Goal: Task Accomplishment & Management: Complete application form

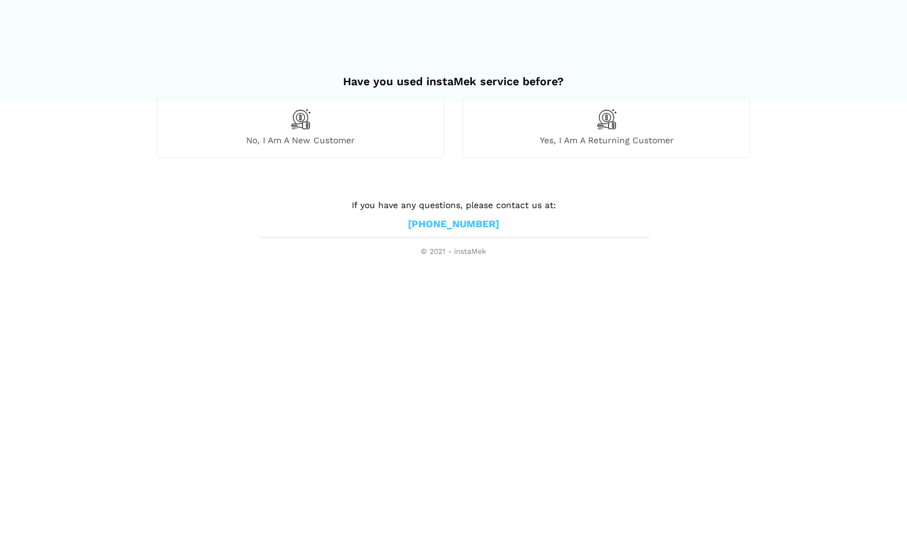
click at [351, 123] on div "No, I am a new customer" at bounding box center [301, 127] width 288 height 60
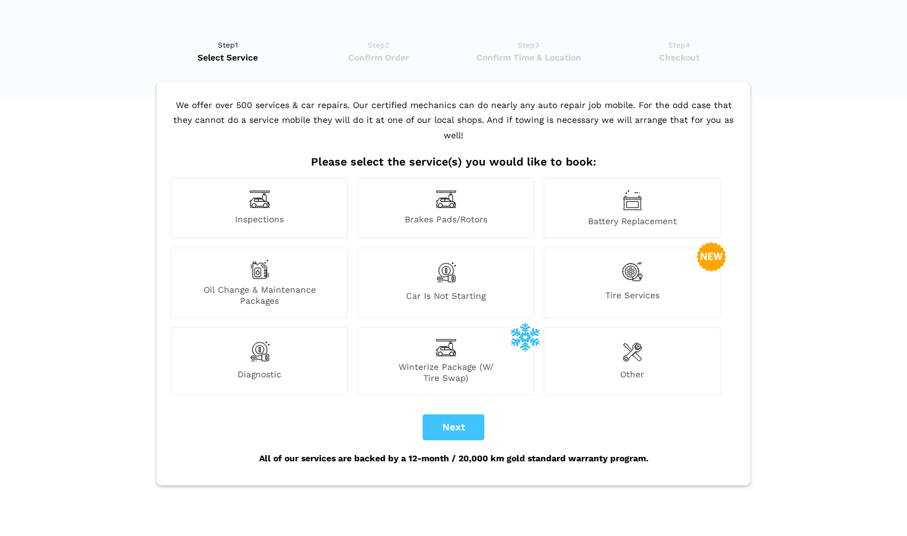
scroll to position [5, 0]
click at [604, 334] on div "Other" at bounding box center [632, 361] width 177 height 68
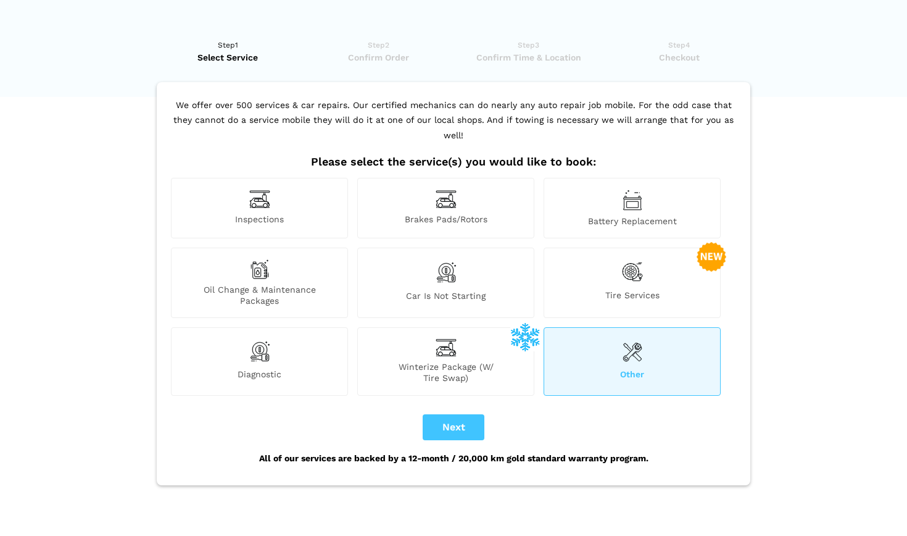
click at [488, 267] on div "Car is not starting" at bounding box center [445, 283] width 177 height 70
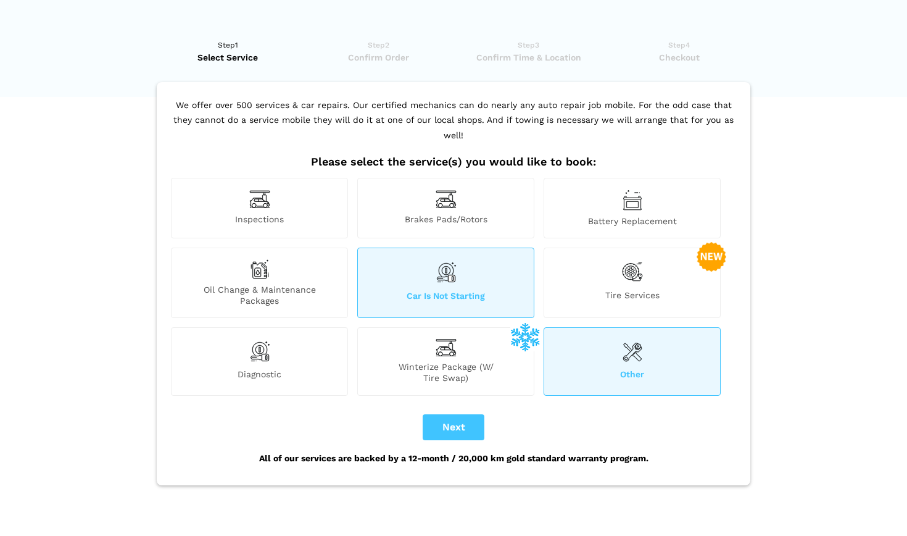
click at [442, 414] on button "Next" at bounding box center [454, 427] width 62 height 26
checkbox input "true"
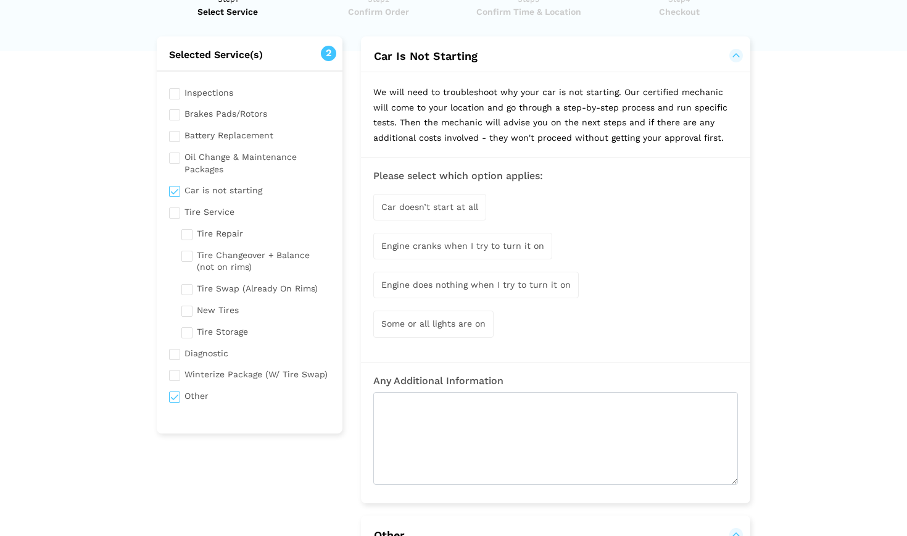
scroll to position [51, 0]
click at [230, 188] on input "checkbox" at bounding box center [249, 188] width 161 height 15
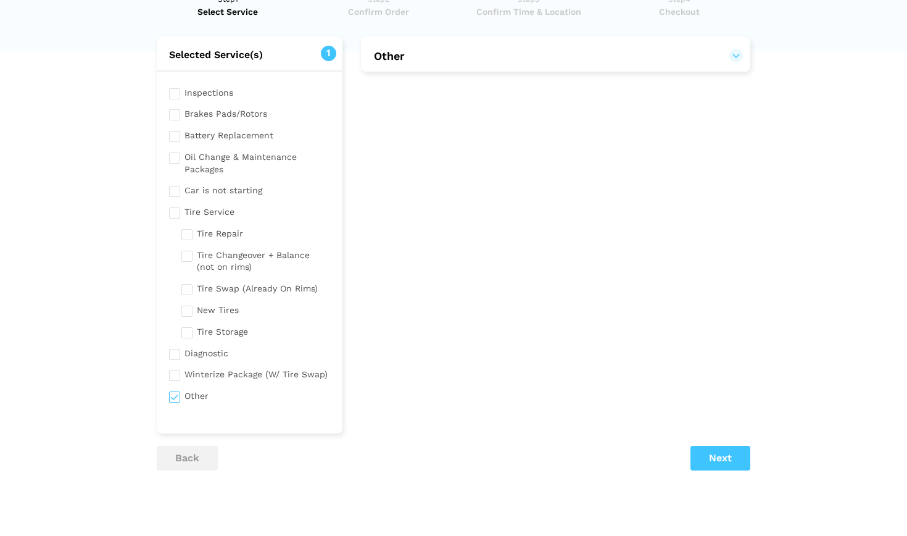
click at [234, 187] on input "checkbox" at bounding box center [249, 188] width 161 height 15
checkbox input "true"
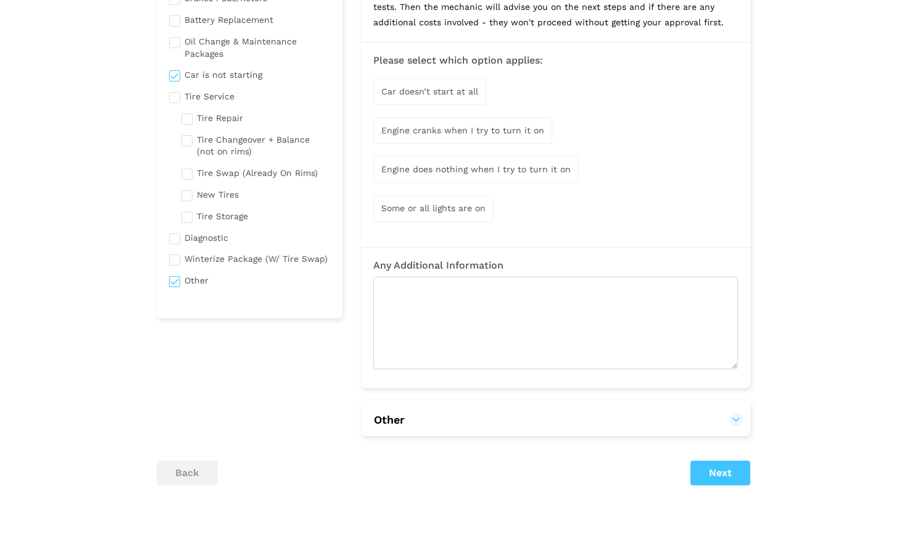
scroll to position [168, 0]
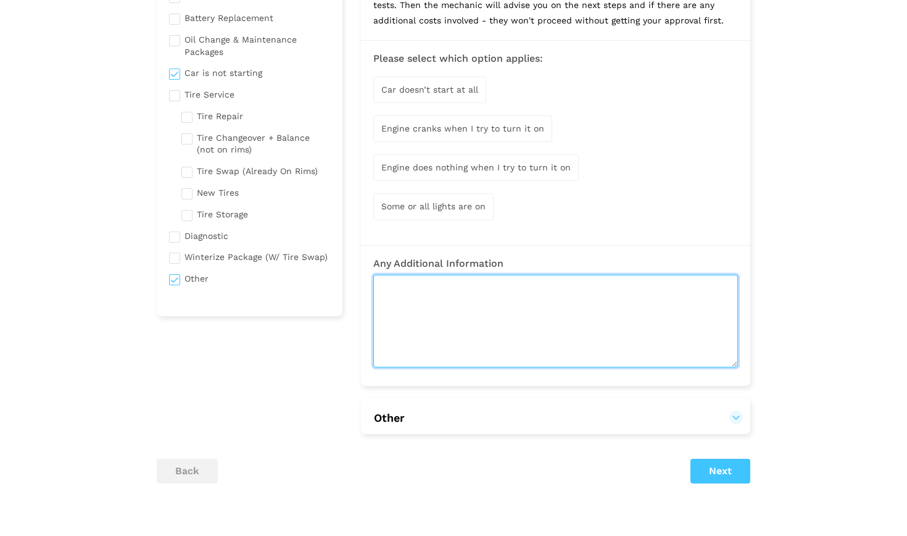
click at [591, 307] on textarea at bounding box center [555, 321] width 365 height 93
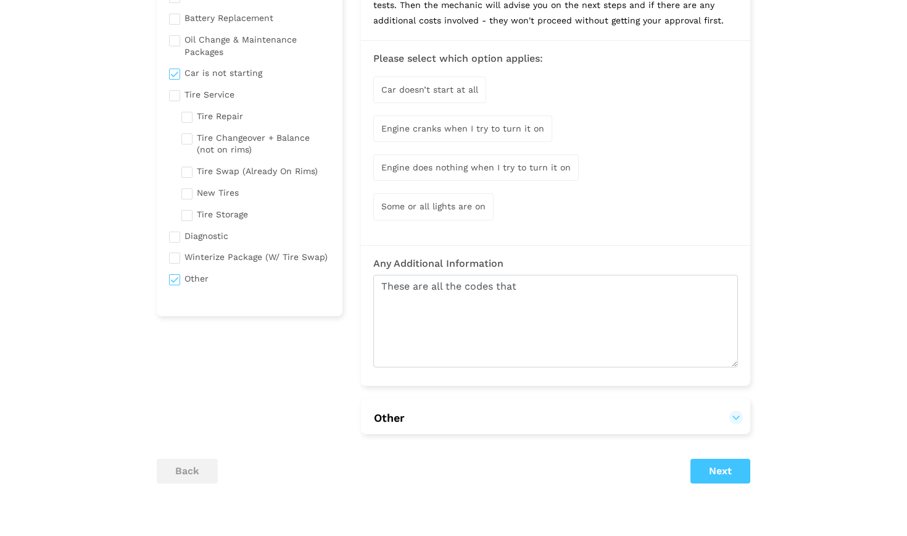
click at [583, 370] on div "Any Additional Information These are all the codes that" at bounding box center [555, 315] width 389 height 141
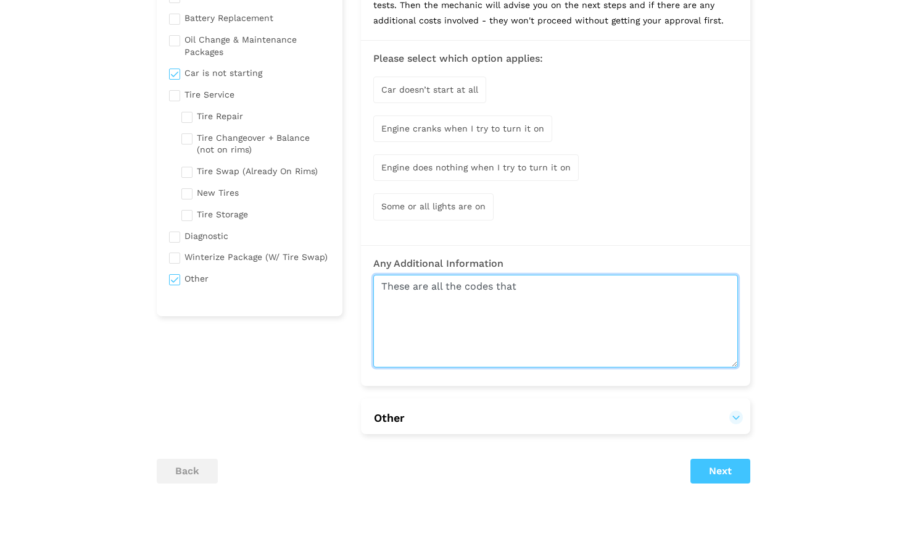
click at [543, 295] on textarea "These are all the codes that" at bounding box center [555, 321] width 365 height 93
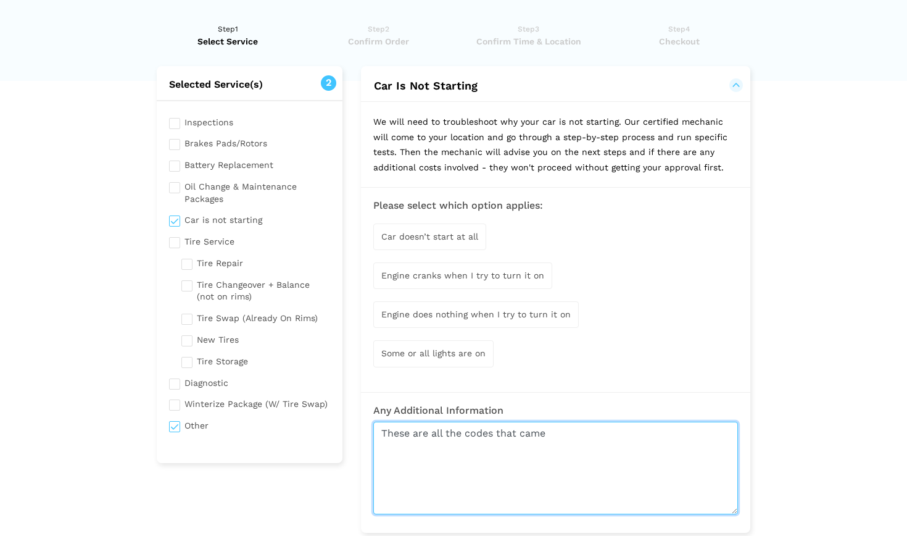
scroll to position [141, 0]
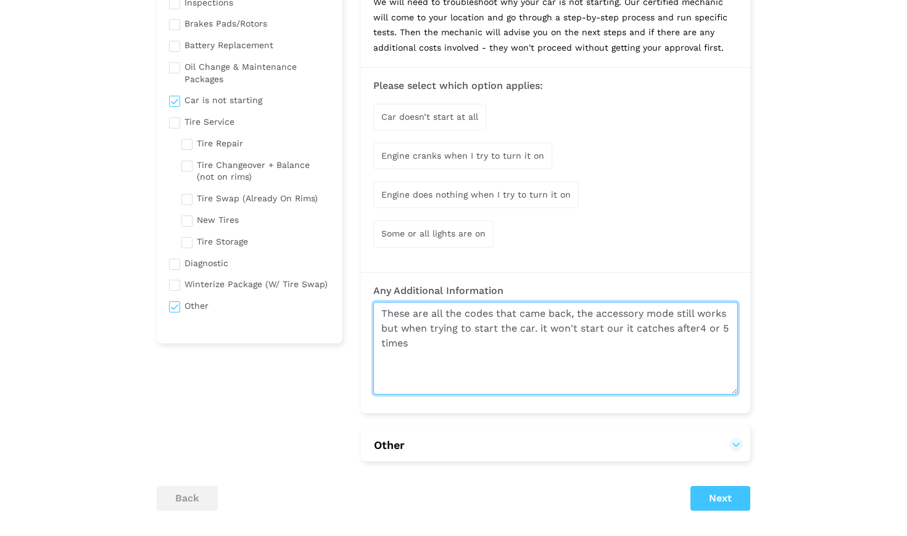
click at [697, 326] on textarea "These are all the codes that came back, the accessory mode still works but when…" at bounding box center [555, 348] width 365 height 93
click at [542, 336] on textarea "These are all the codes that came back, the accessory mode still works but when…" at bounding box center [555, 348] width 365 height 93
click at [525, 345] on textarea "These are all the codes that came back, the accessory mode still works but when…" at bounding box center [555, 348] width 365 height 93
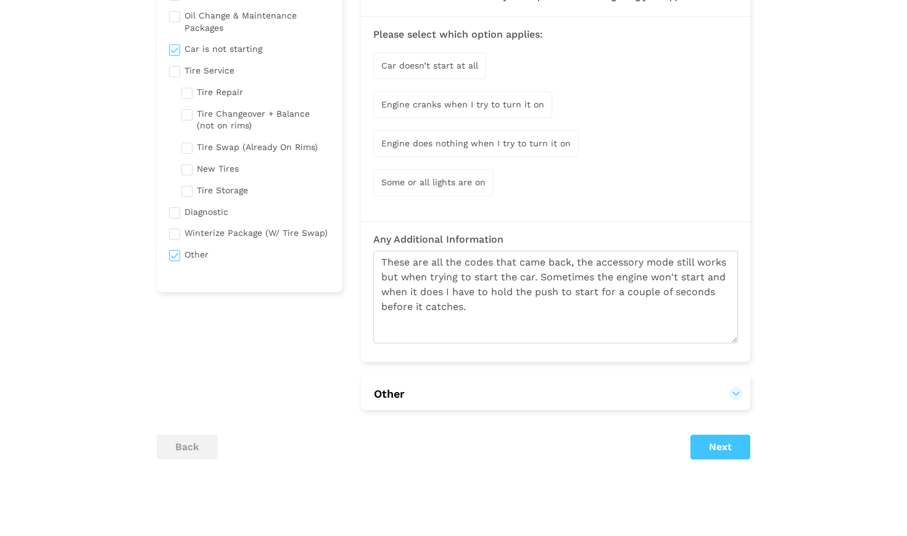
click at [499, 386] on button "Other" at bounding box center [555, 393] width 365 height 15
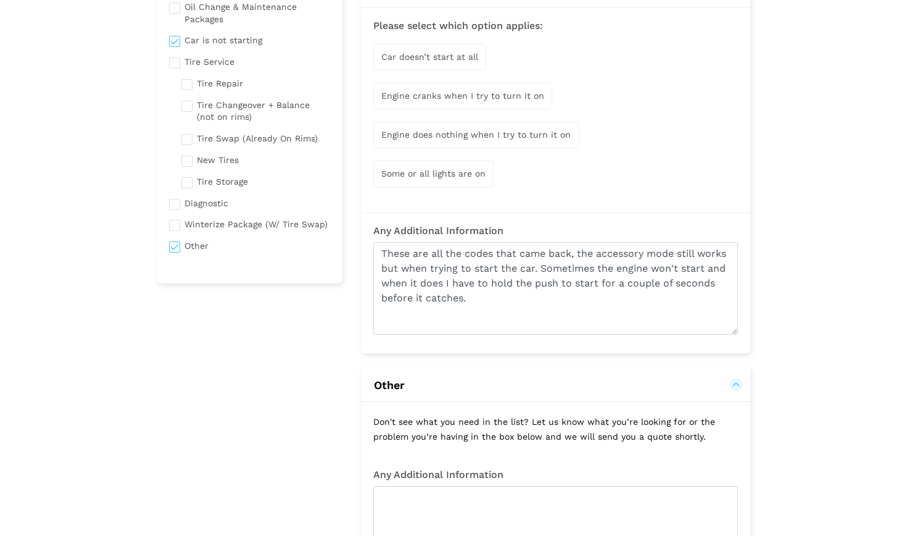
scroll to position [198, 0]
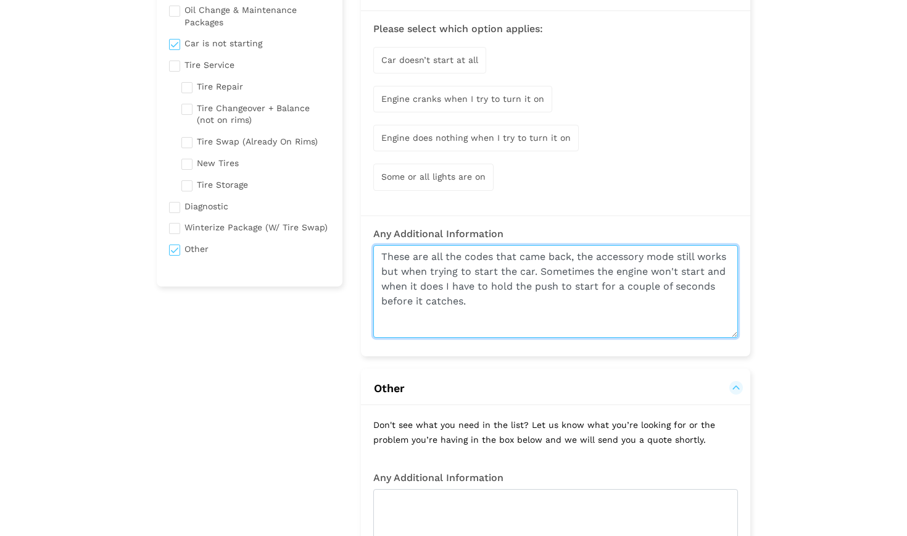
click at [575, 252] on textarea "These are all the codes that came back, the accessory mode still works but when…" at bounding box center [555, 291] width 365 height 93
click at [424, 266] on textarea "These are all the codes that came back: P154500, P001600, P029900, P030400,P030…" at bounding box center [555, 291] width 365 height 93
click at [472, 268] on textarea "These are all the codes that came back: P154500, P001600, P029900, P030400, P03…" at bounding box center [555, 291] width 365 height 93
click at [620, 252] on textarea "These are all the codes that came back: P154500, P001600, P029900, P030400, P03…" at bounding box center [555, 291] width 365 height 93
click at [662, 275] on textarea "These are all the codes that came back: P154500 (Passive/Spordic , P001600, P02…" at bounding box center [555, 291] width 365 height 93
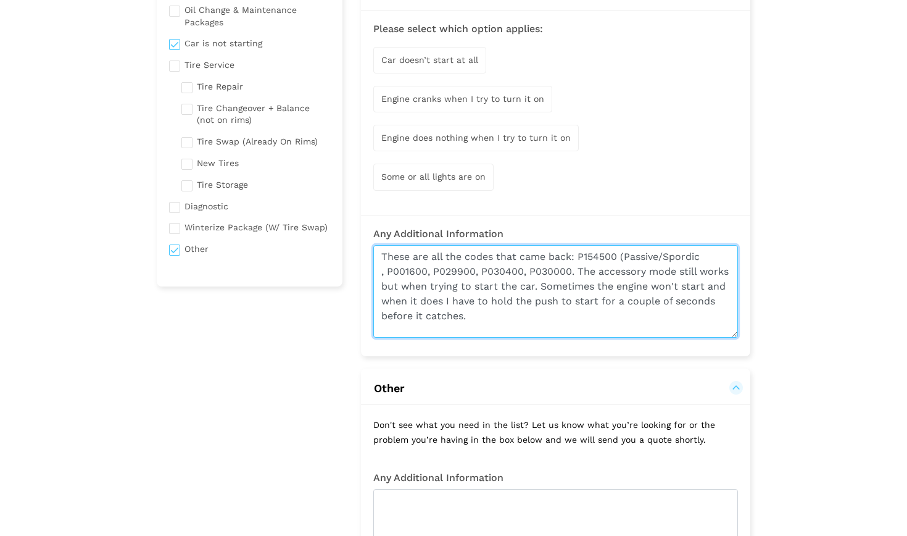
click at [705, 251] on textarea "These are all the codes that came back: P154500 (Passive/Spordic , P001600, P02…" at bounding box center [555, 291] width 365 height 93
click at [673, 275] on textarea "These are all the codes that came back: P154500 (Passive/Spordic , P001600, P02…" at bounding box center [555, 291] width 365 height 93
click at [696, 256] on textarea "These are all the codes that came back: P154500 (Passive/Spordic , P001600, P02…" at bounding box center [555, 291] width 365 height 93
click at [704, 252] on textarea "These are all the codes that came back: P154500 (Passive/Spordic , P001600, P02…" at bounding box center [555, 291] width 365 height 93
click at [385, 268] on textarea "These are all the codes that came back: P154500 (Passive/Sporadic) , P001600, P…" at bounding box center [555, 291] width 365 height 93
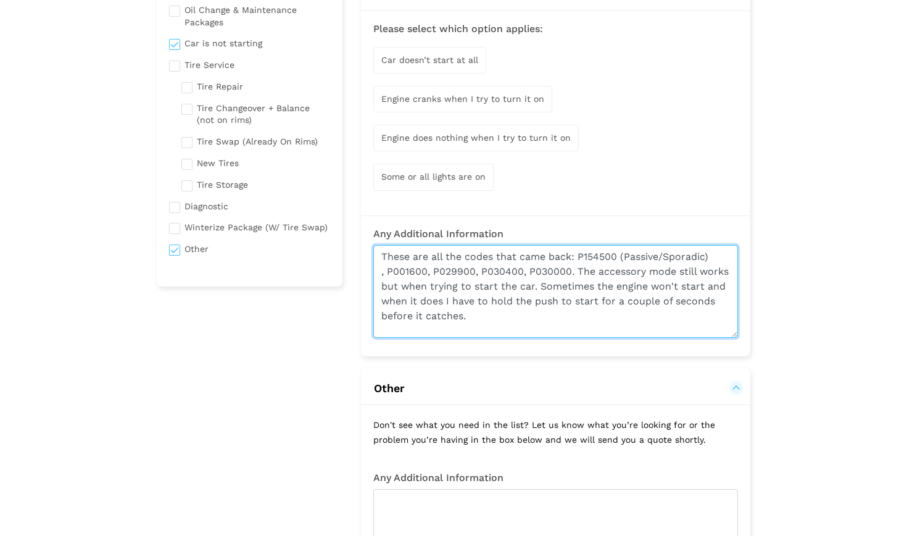
click at [380, 271] on textarea "These are all the codes that came back: P154500 (Passive/Sporadic) , P001600, P…" at bounding box center [555, 291] width 365 height 93
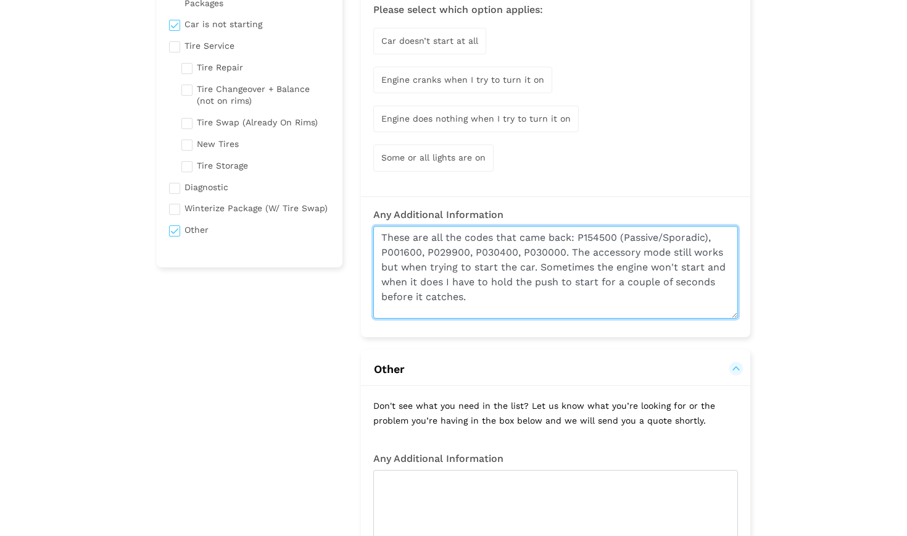
scroll to position [217, 0]
click at [420, 249] on textarea "These are all the codes that came back: P154500 (Passive/Sporadic), P001600, P0…" at bounding box center [555, 271] width 365 height 93
click at [464, 249] on textarea "These are all the codes that came back: P154500 (Passive/Sporadic), P001600 (Ac…" at bounding box center [555, 271] width 365 height 93
click at [541, 249] on textarea "These are all the codes that came back: P154500 (Passive/Sporadic), P001600 (Ac…" at bounding box center [555, 271] width 365 height 93
click at [660, 249] on textarea "These are all the codes that came back: P154500 (Passive/Sporadic), P001600 (Ac…" at bounding box center [555, 271] width 365 height 93
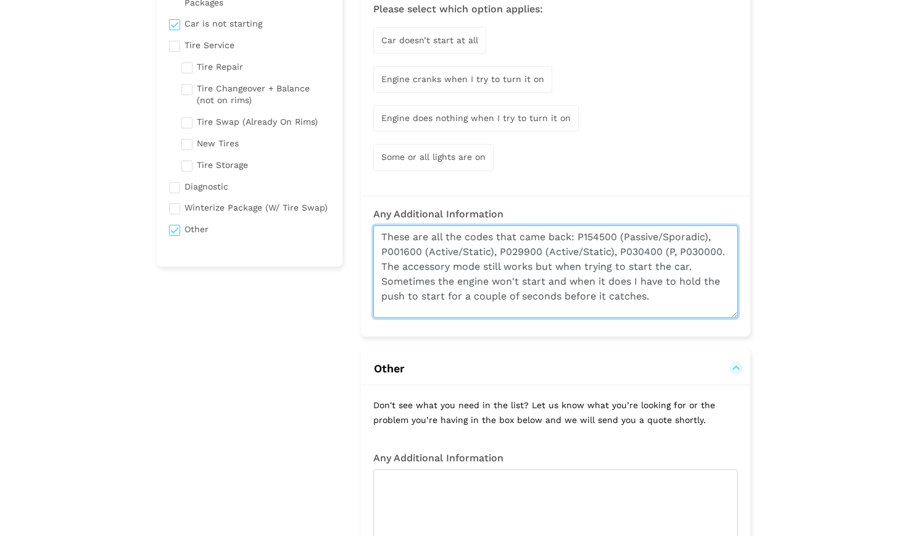
drag, startPoint x: 622, startPoint y: 228, endPoint x: 711, endPoint y: 228, distance: 89.5
click at [711, 228] on textarea "These are all the codes that came back: P154500 (Passive/Sporadic), P001600 (Ac…" at bounding box center [555, 271] width 365 height 93
click at [668, 249] on textarea "These are all the codes that came back: P154500 (Passive/Sporadic), P001600 (Ac…" at bounding box center [555, 271] width 365 height 93
drag, startPoint x: 673, startPoint y: 248, endPoint x: 665, endPoint y: 248, distance: 7.4
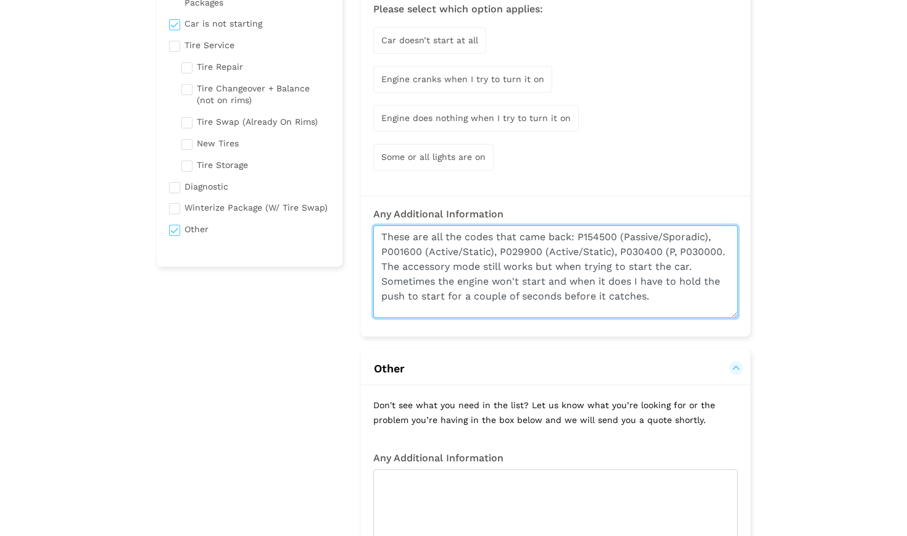
click at [665, 248] on textarea "These are all the codes that came back: P154500 (Passive/Sporadic), P001600 (Ac…" at bounding box center [555, 271] width 365 height 93
paste textarea "assive/Sporadic)"
click at [517, 263] on textarea "These are all the codes that came back: P154500 (Passive/Sporadic), P001600 (Ac…" at bounding box center [555, 271] width 365 height 93
paste textarea "(Passive/Sporadic)"
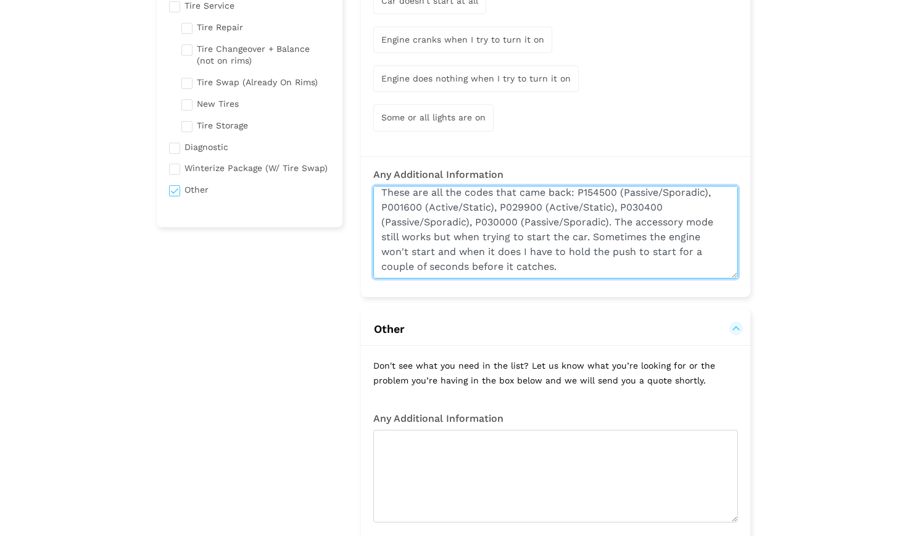
scroll to position [5, 0]
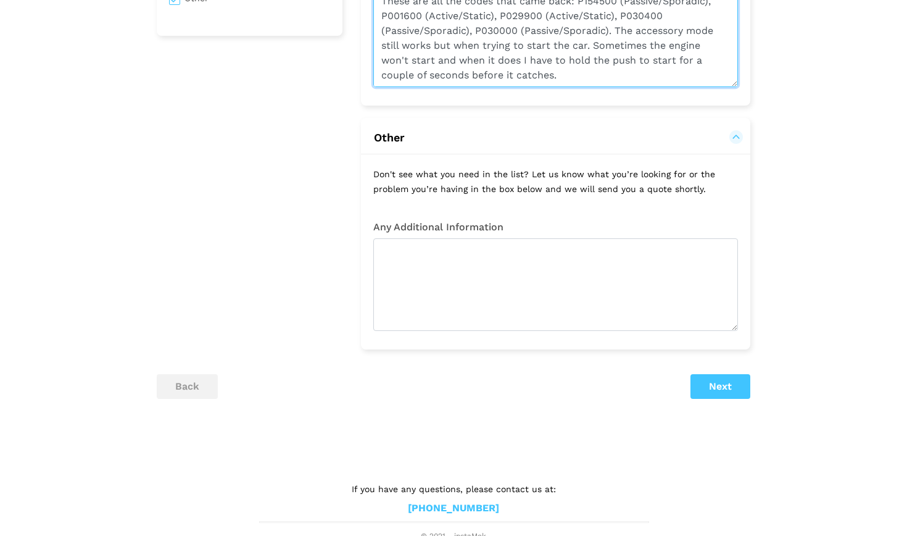
type textarea "These are all the codes that came back: P154500 (Passive/Sporadic), P001600 (Ac…"
click at [735, 134] on button "Other" at bounding box center [555, 137] width 365 height 15
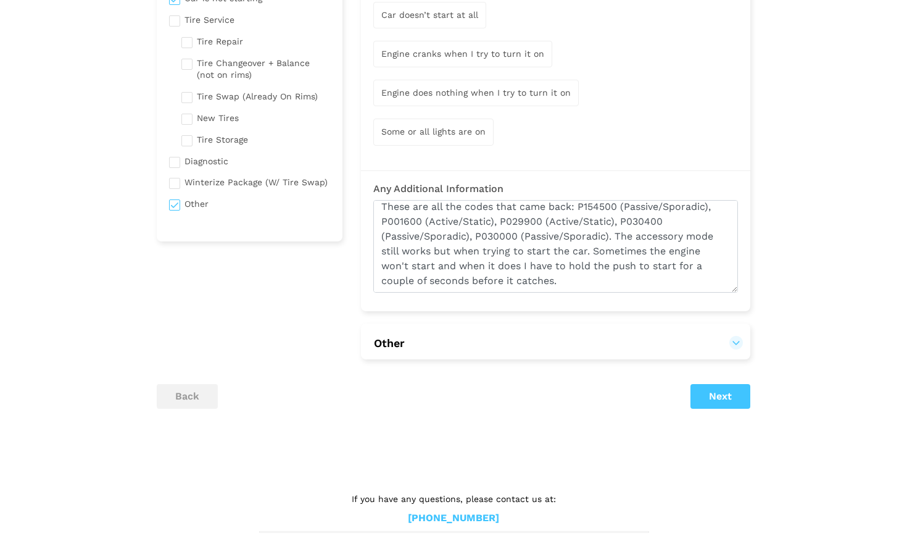
scroll to position [252, 0]
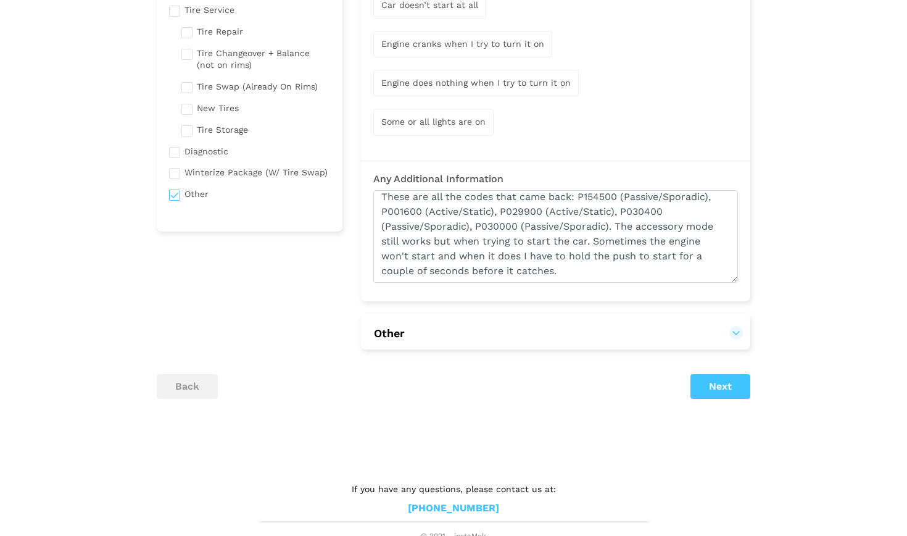
click at [646, 330] on button "Other" at bounding box center [555, 333] width 365 height 15
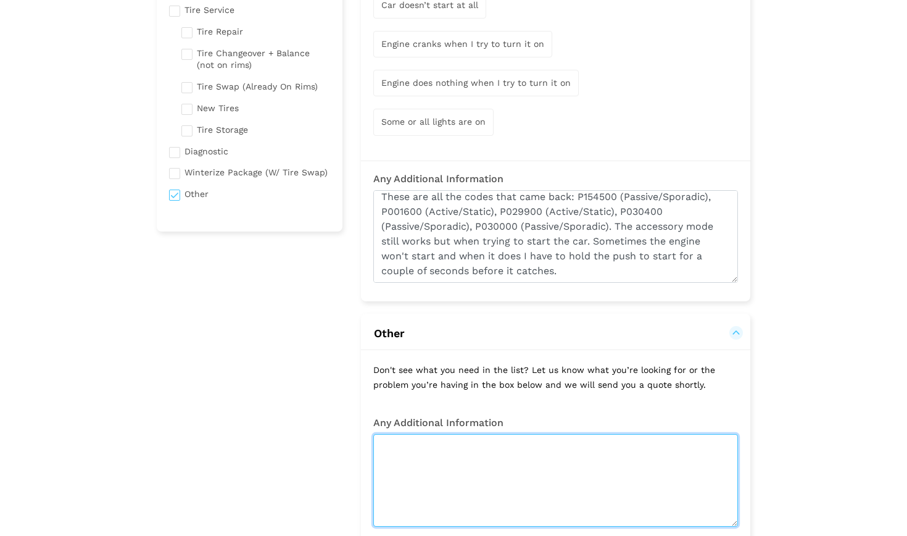
click at [519, 477] on textarea at bounding box center [555, 480] width 365 height 93
type textarea "i"
type textarea "I"
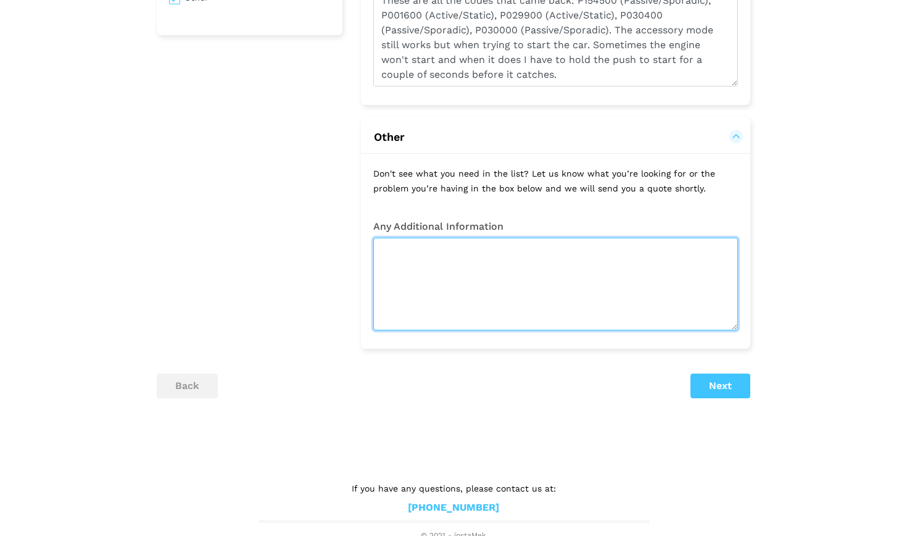
scroll to position [448, 0]
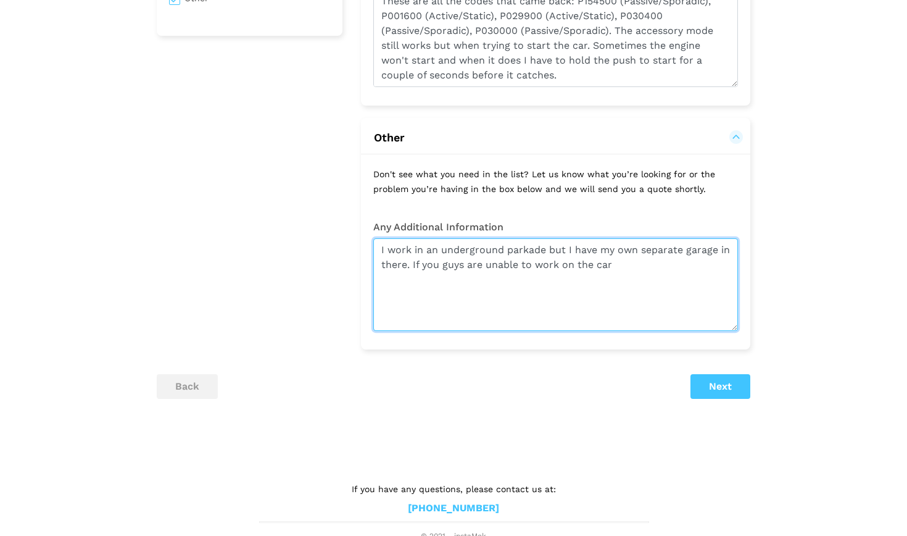
click at [629, 264] on textarea "I work in an underground parkade but I have my own separate garage in there. If…" at bounding box center [555, 284] width 365 height 93
click at [618, 263] on textarea "I work in an underground parkade but I have my own separate garage in there. If…" at bounding box center [555, 284] width 365 height 93
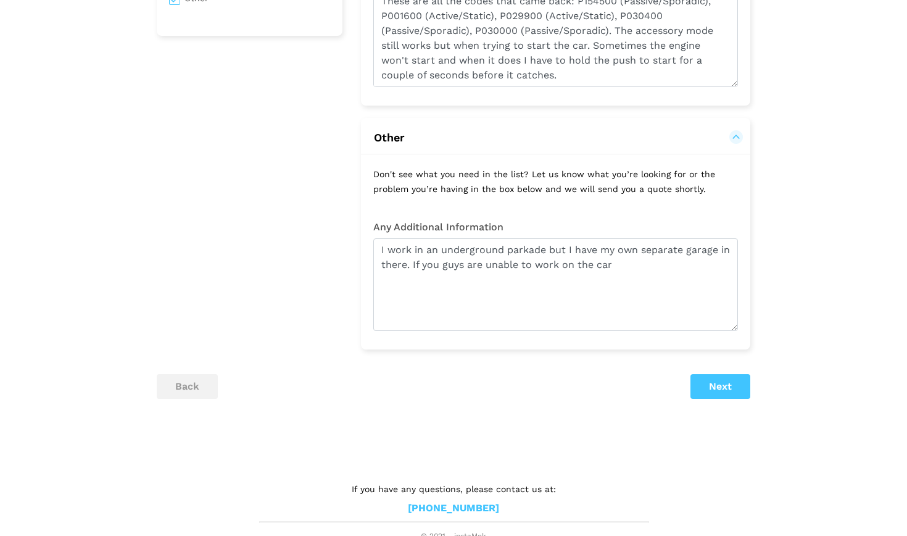
click at [542, 328] on div "Any Additional Information I work in an underground parkade but I have my own s…" at bounding box center [555, 279] width 389 height 141
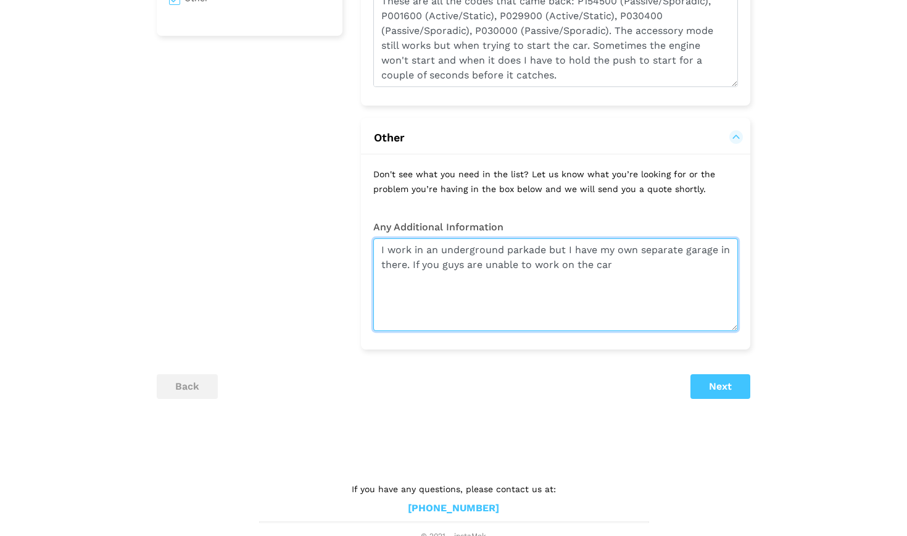
click at [617, 262] on textarea "I work in an underground parkade but I have my own separate garage in there. If…" at bounding box center [555, 284] width 365 height 93
type textarea "I work in an underground parkade but I have my own separate garage in there. If…"
click at [459, 278] on textarea "I work in an underground parkade but I have my own separate garage in there. If…" at bounding box center [555, 284] width 365 height 93
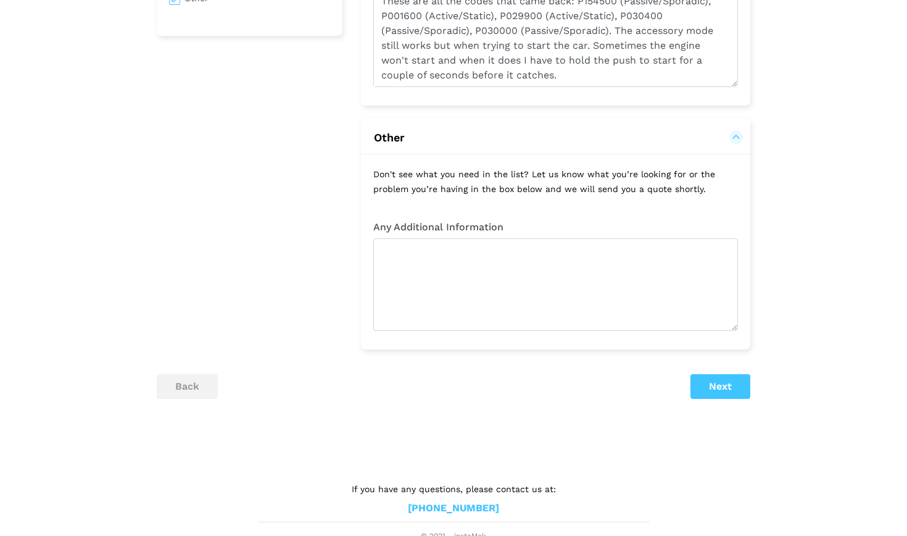
click at [743, 133] on h2 "Other" at bounding box center [555, 136] width 389 height 36
click at [736, 133] on button "Other" at bounding box center [555, 137] width 365 height 15
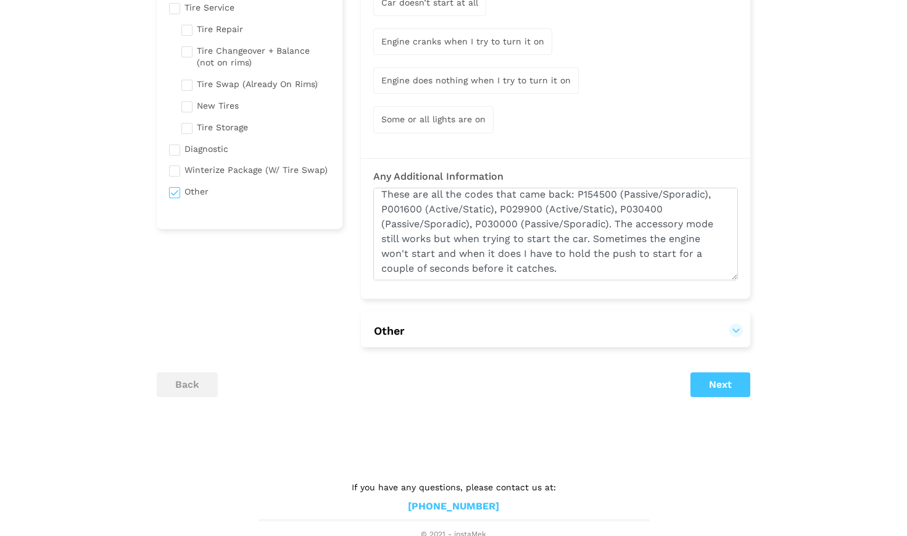
scroll to position [253, 0]
click at [718, 386] on button "Next" at bounding box center [721, 385] width 60 height 25
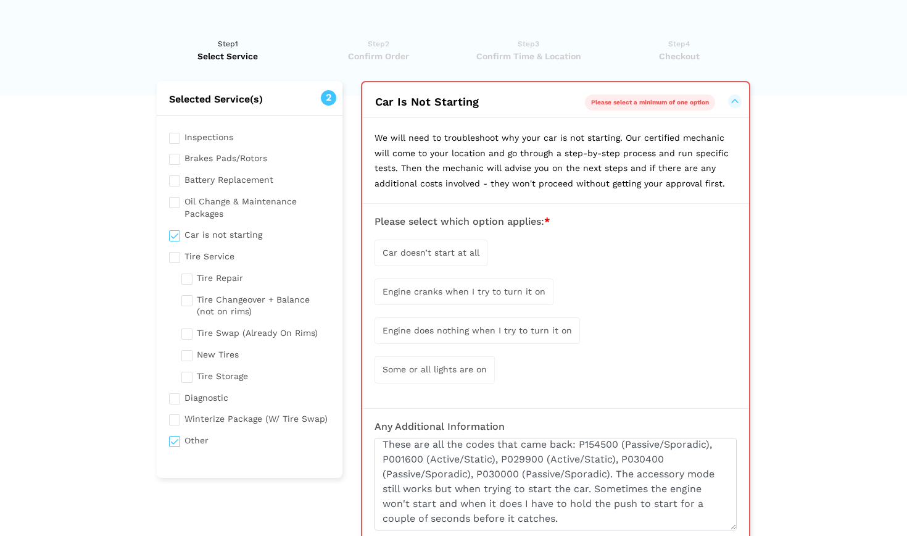
scroll to position [6, 0]
click at [460, 369] on span "Some or all lights are on" at bounding box center [435, 370] width 104 height 10
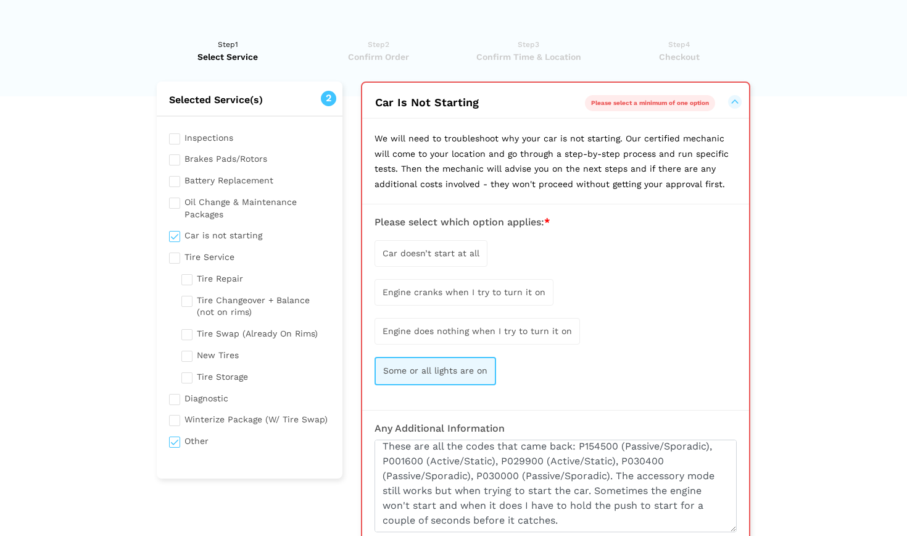
click at [472, 291] on span "Engine cranks when I try to turn it on" at bounding box center [464, 292] width 163 height 10
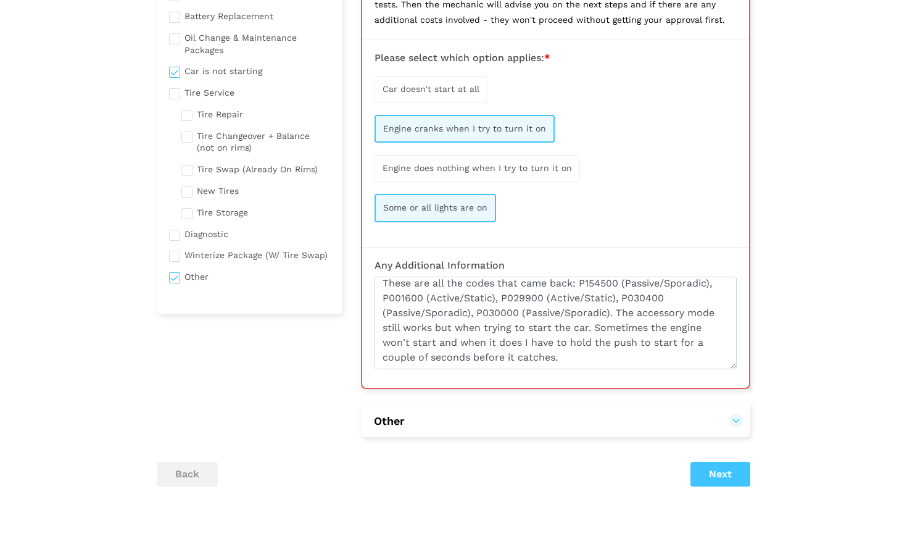
scroll to position [172, 0]
click at [724, 460] on button "Next" at bounding box center [721, 472] width 60 height 25
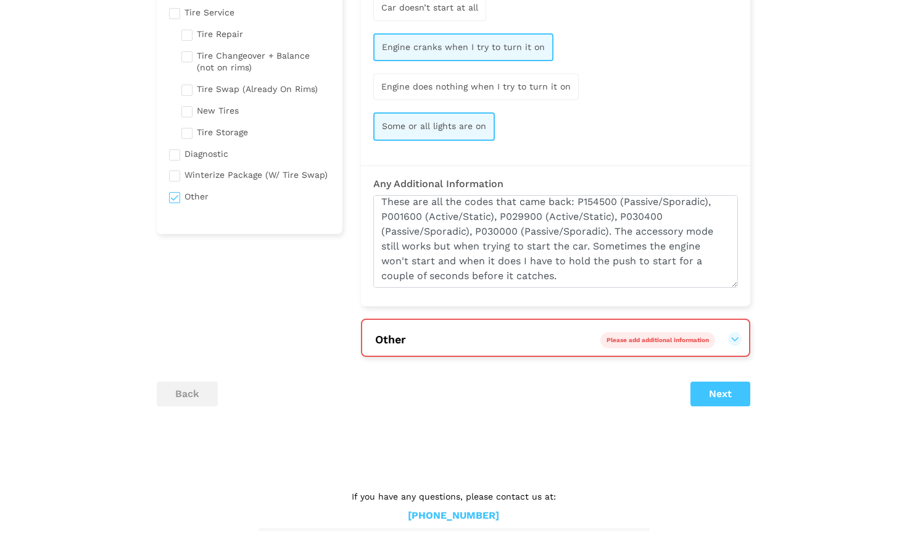
scroll to position [258, 0]
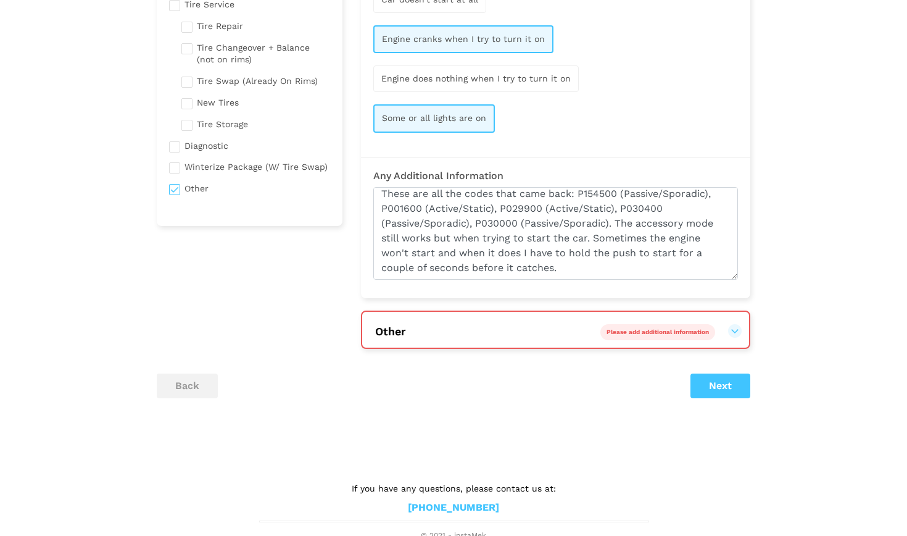
click at [725, 324] on button "Other Please add additional information" at bounding box center [556, 331] width 362 height 15
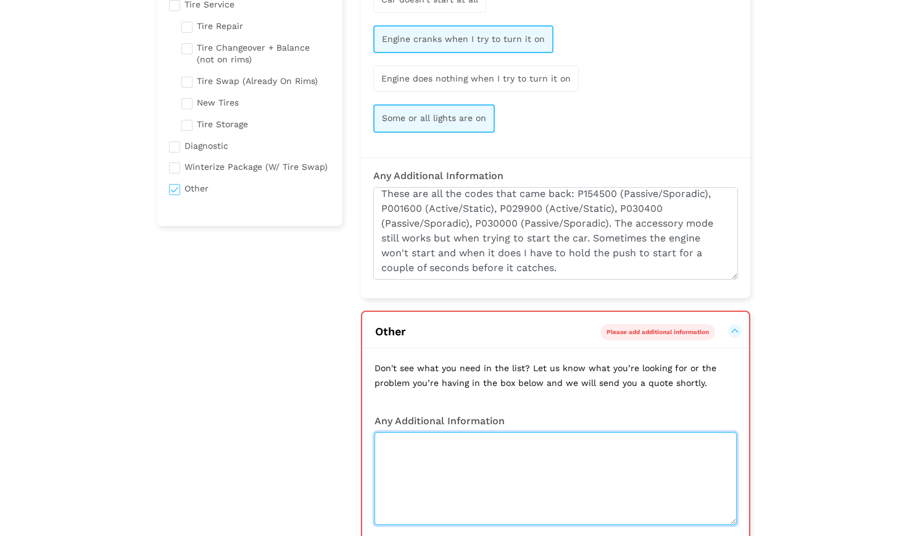
click at [601, 467] on textarea at bounding box center [556, 478] width 362 height 93
type textarea "I"
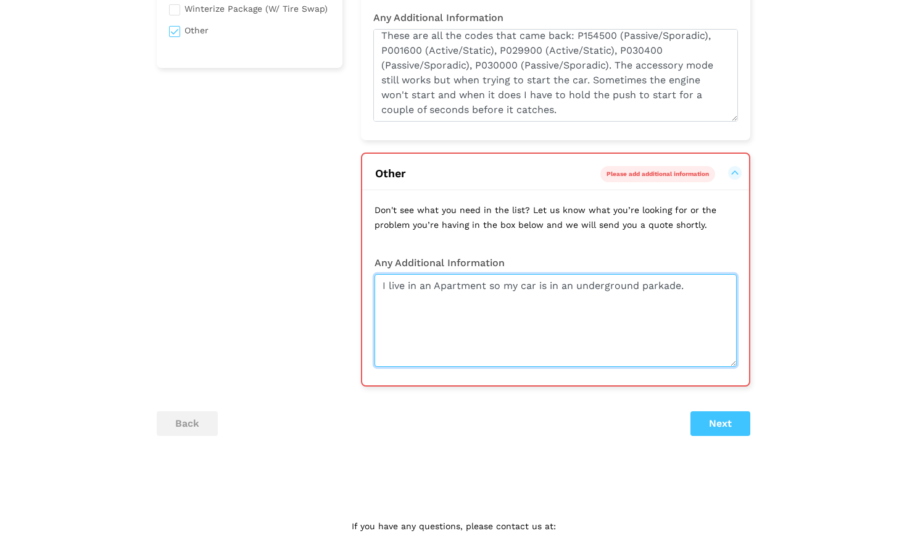
scroll to position [413, 0]
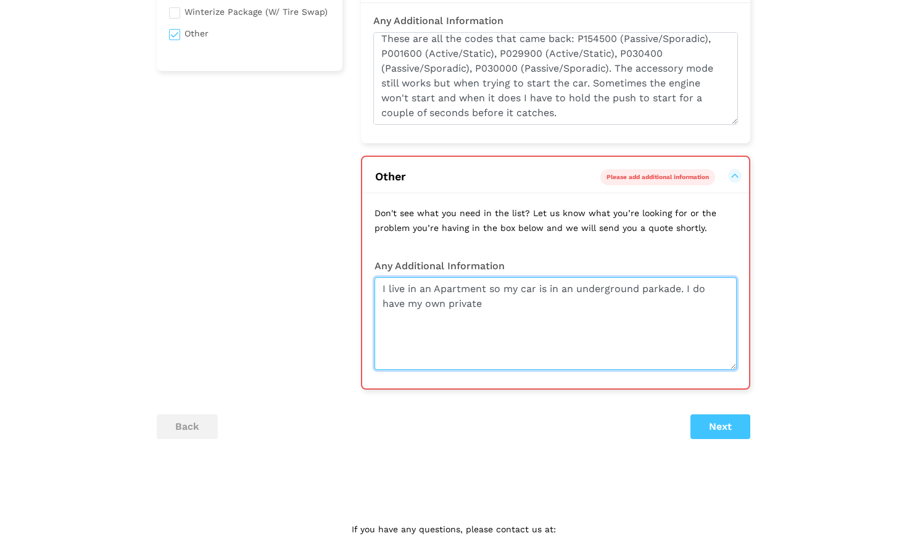
click at [441, 337] on textarea "I live in an Apartment so my car is in an underground parkade. I do have my own…" at bounding box center [556, 323] width 362 height 93
type textarea "I live in an Apartment so my car is in an underground parkade. I do have my own…"
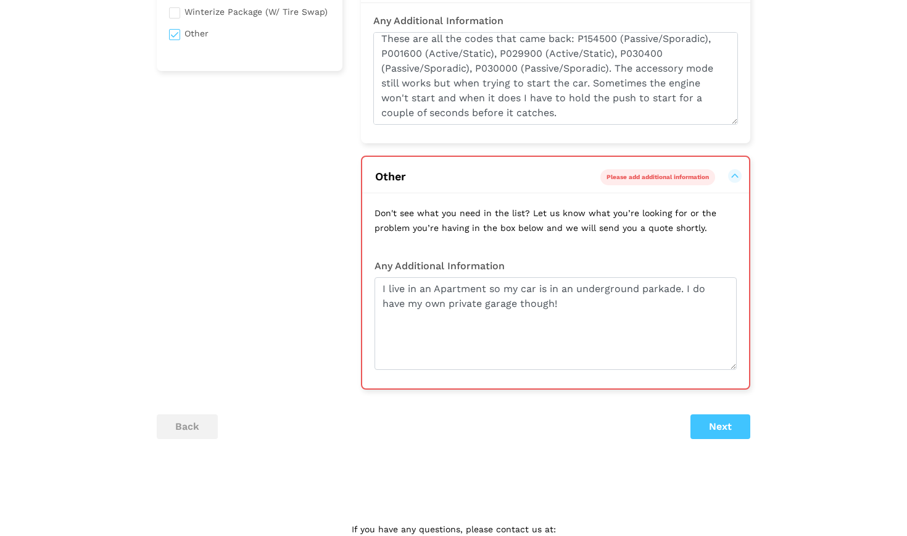
click at [723, 417] on button "Next" at bounding box center [721, 426] width 60 height 25
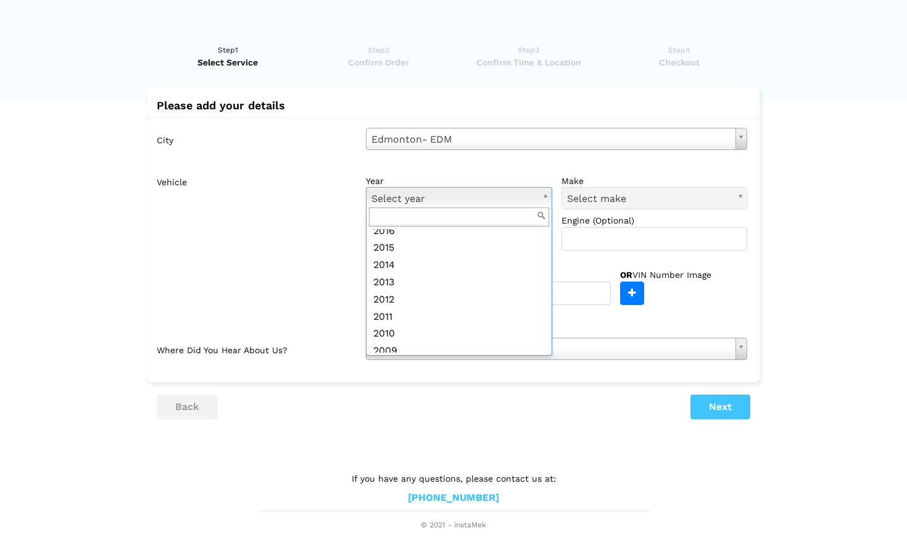
scroll to position [197, 0]
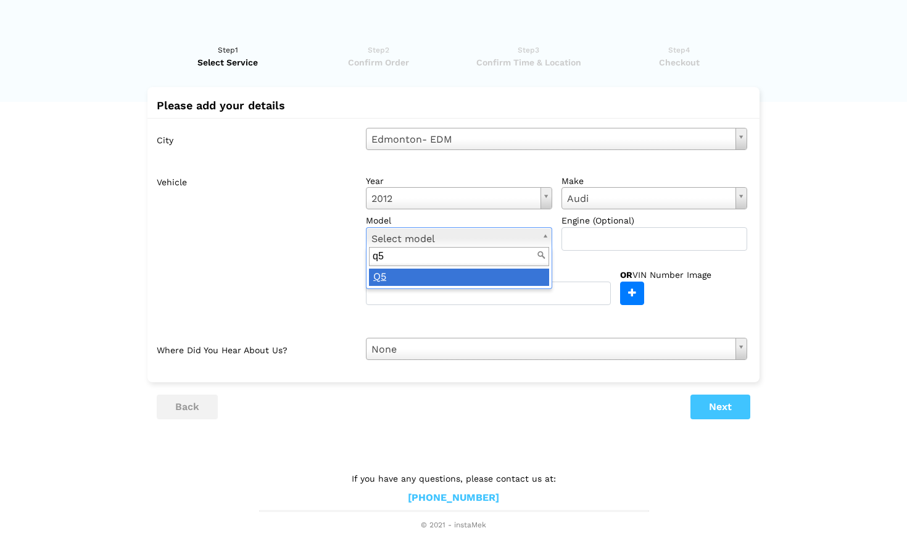
type input "q5"
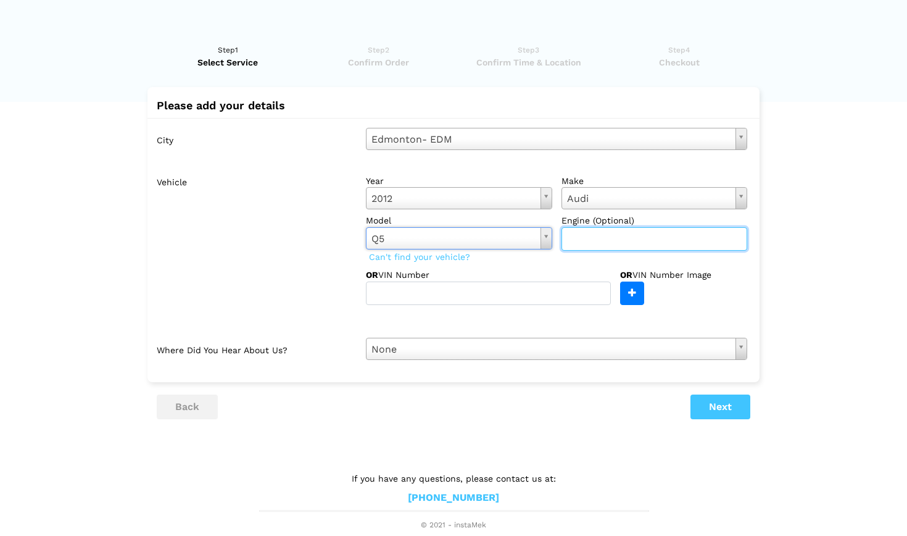
click at [604, 239] on input "text" at bounding box center [655, 238] width 186 height 23
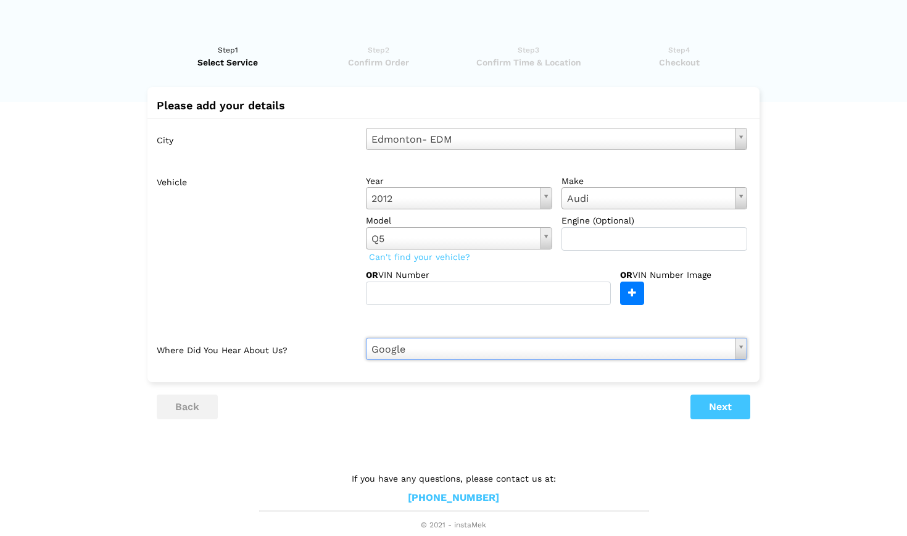
scroll to position [0, 0]
click at [728, 403] on button "Next" at bounding box center [721, 406] width 60 height 25
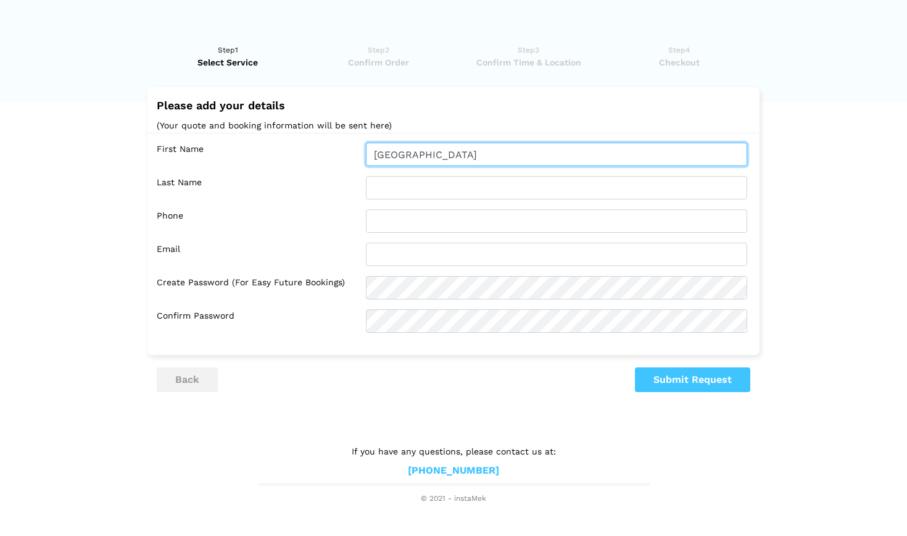
type input "[GEOGRAPHIC_DATA]"
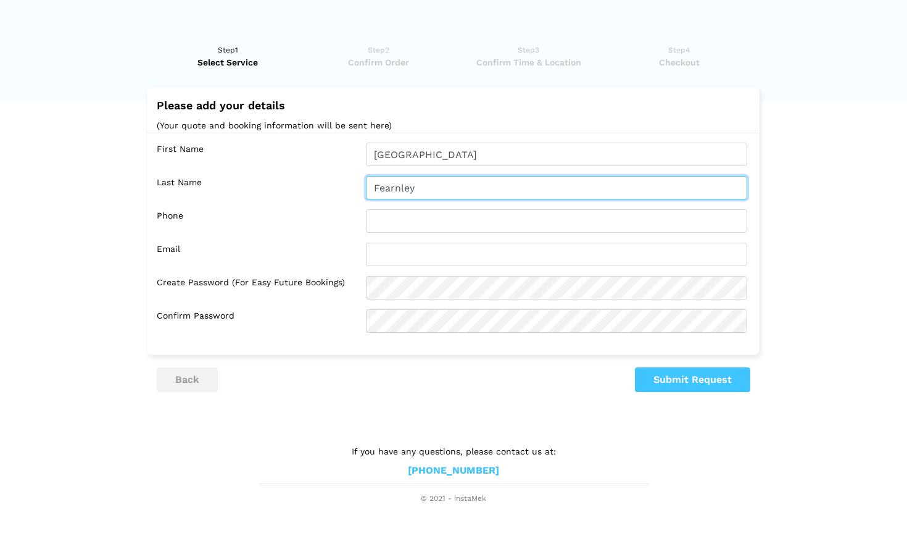
type input "Fearnley"
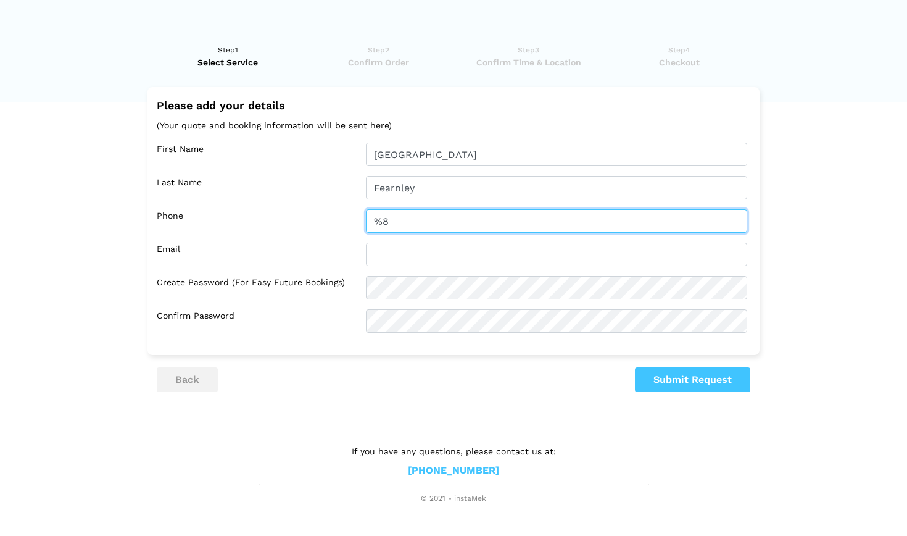
type input "%"
type input "5873359207"
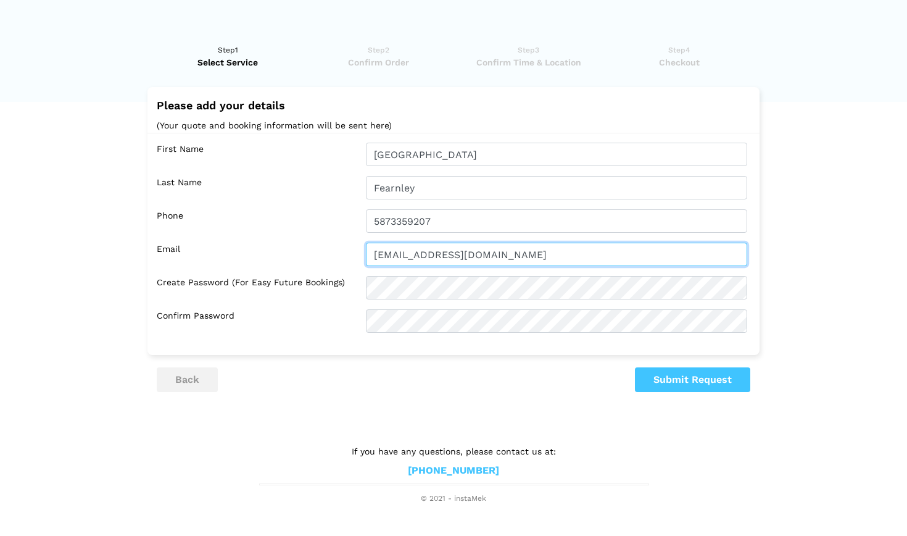
type input "[EMAIL_ADDRESS][DOMAIN_NAME]"
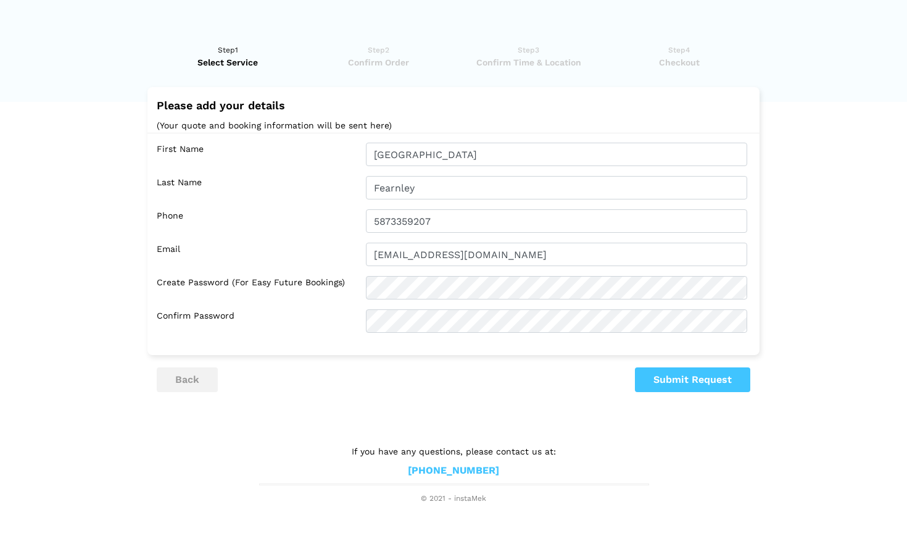
click at [531, 399] on lik "Have you used instaMek service before? No, I am a new customer Yes, I am a retu…" at bounding box center [453, 267] width 907 height 473
click at [644, 346] on div "Please add your details (Your quote and booking information will be sent here) …" at bounding box center [454, 221] width 612 height 268
click at [688, 378] on button "Submit Request" at bounding box center [692, 379] width 115 height 25
